Goal: Information Seeking & Learning: Understand process/instructions

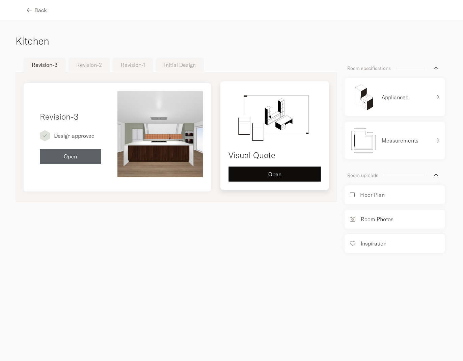
click at [273, 180] on button "Open" at bounding box center [275, 173] width 93 height 15
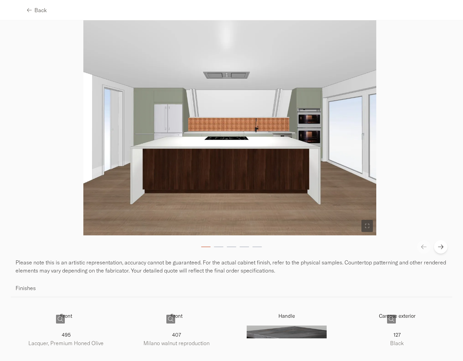
scroll to position [101, 0]
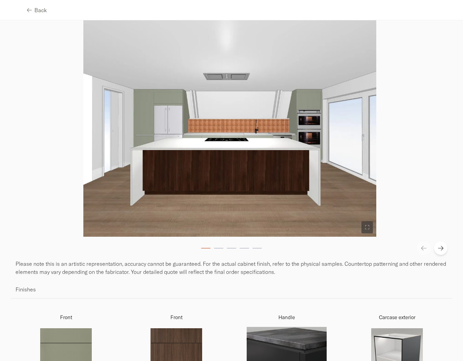
drag, startPoint x: 335, startPoint y: 207, endPoint x: 155, endPoint y: 210, distance: 180.7
click at [156, 210] on img at bounding box center [229, 119] width 293 height 235
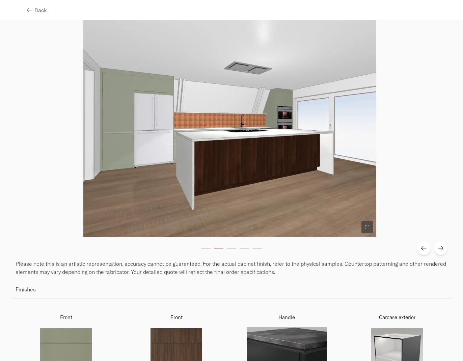
drag, startPoint x: 258, startPoint y: 177, endPoint x: 126, endPoint y: 176, distance: 132.4
click at [129, 175] on img at bounding box center [229, 119] width 293 height 235
drag, startPoint x: 236, startPoint y: 150, endPoint x: 95, endPoint y: 144, distance: 141.3
click at [95, 144] on img at bounding box center [229, 119] width 293 height 235
click at [441, 250] on icon at bounding box center [440, 248] width 5 height 5
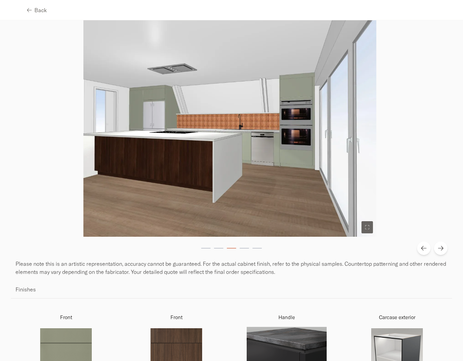
click at [441, 250] on icon at bounding box center [440, 248] width 5 height 5
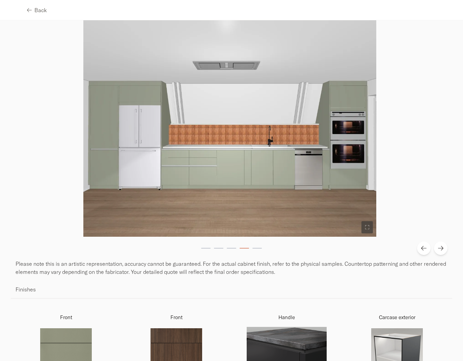
click at [441, 250] on icon at bounding box center [440, 248] width 5 height 5
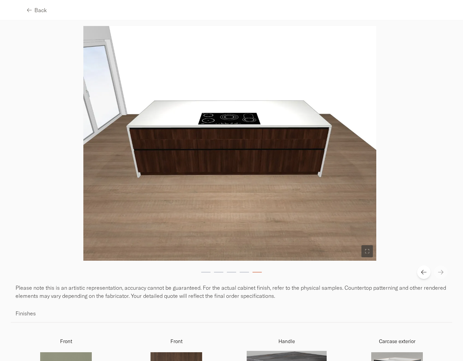
scroll to position [0, 0]
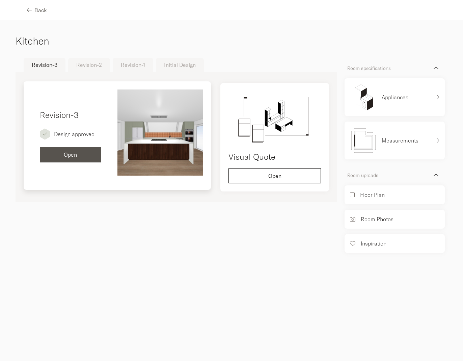
click at [58, 157] on button "Open" at bounding box center [70, 154] width 61 height 15
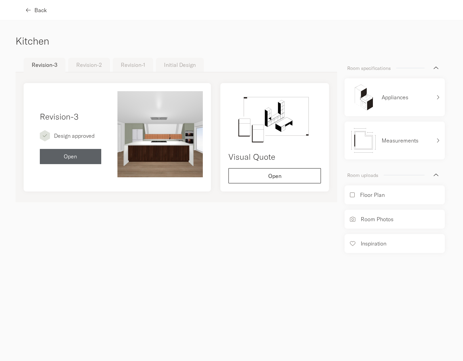
click at [31, 8] on span "button" at bounding box center [29, 9] width 5 height 5
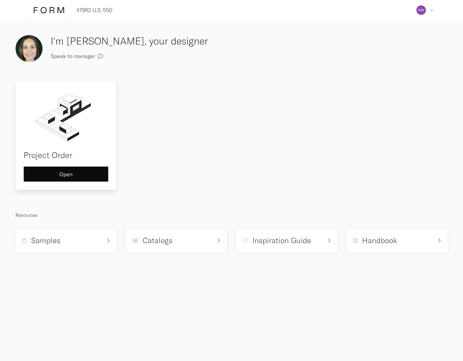
click at [61, 175] on span "Open" at bounding box center [65, 174] width 13 height 5
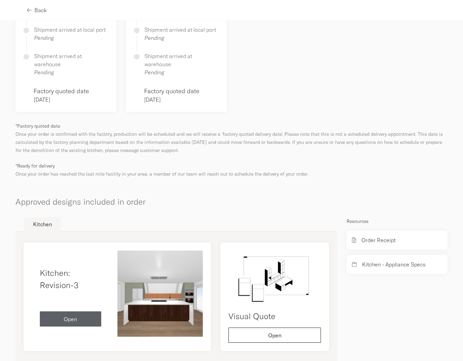
scroll to position [235, 0]
click at [384, 261] on p "Kitchen - Appliance Specs" at bounding box center [393, 265] width 63 height 8
